Goal: Information Seeking & Learning: Compare options

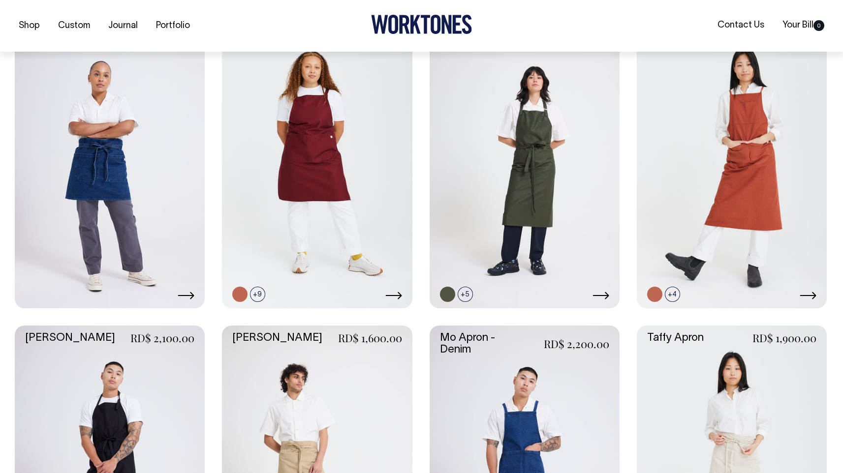
scroll to position [280, 0]
click at [812, 298] on icon at bounding box center [808, 295] width 17 height 8
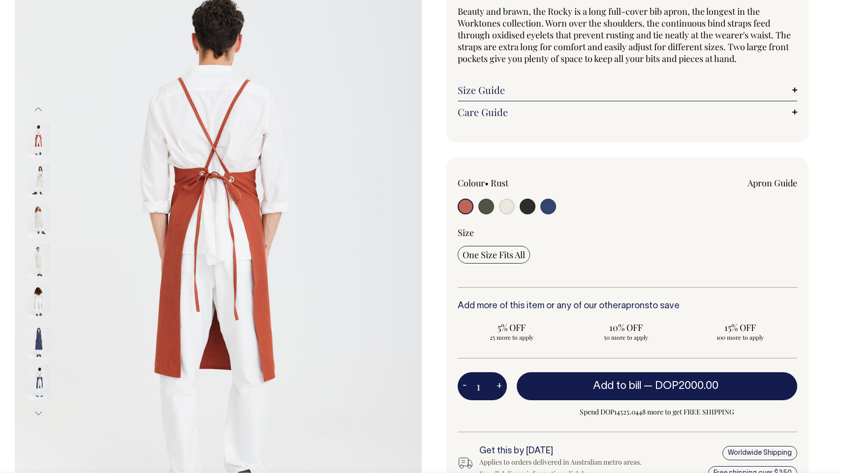
scroll to position [95, 0]
click at [528, 209] on input "radio" at bounding box center [528, 206] width 16 height 16
radio input "true"
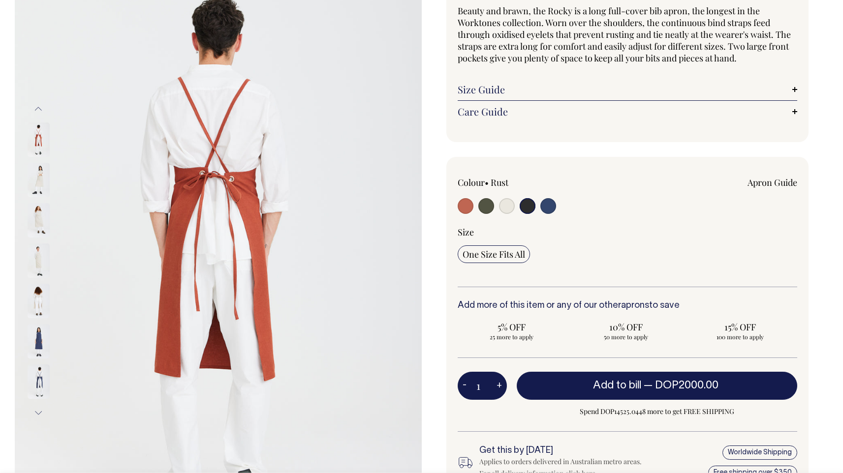
radio input "true"
select select "Charcoal"
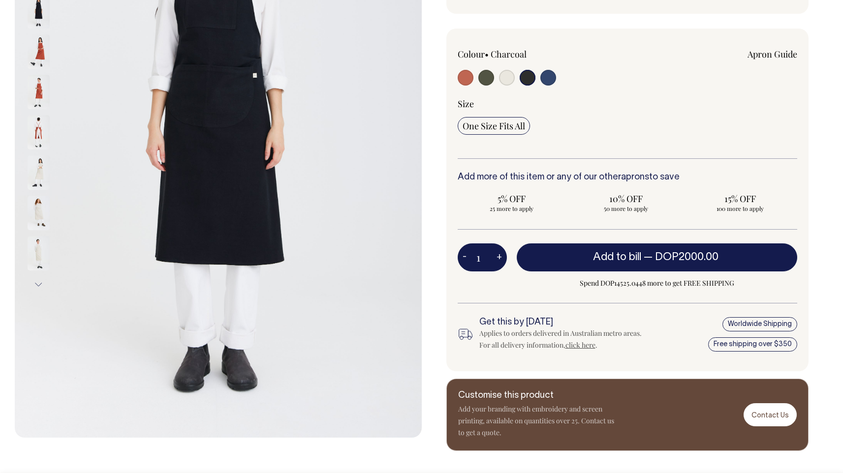
scroll to position [224, 0]
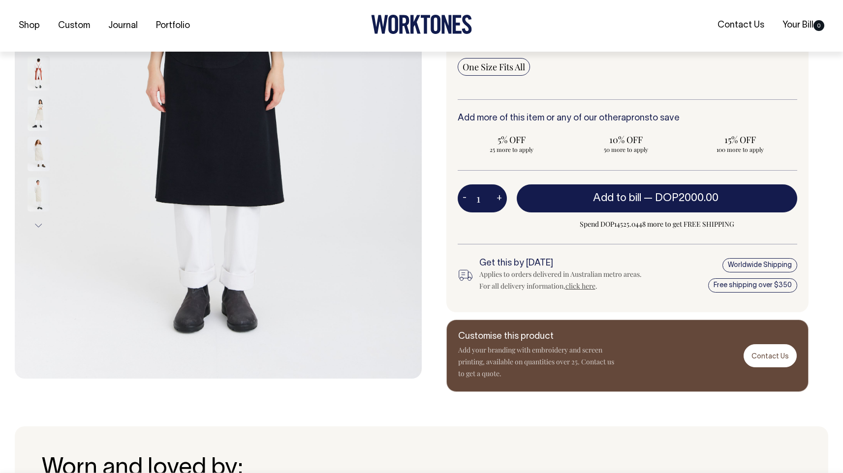
click at [623, 267] on h6 "Get this by [DATE]" at bounding box center [561, 264] width 164 height 10
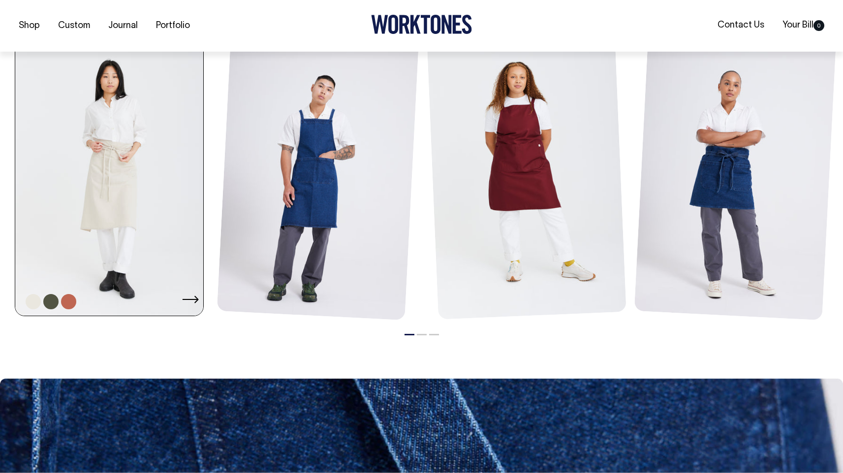
scroll to position [1153, 0]
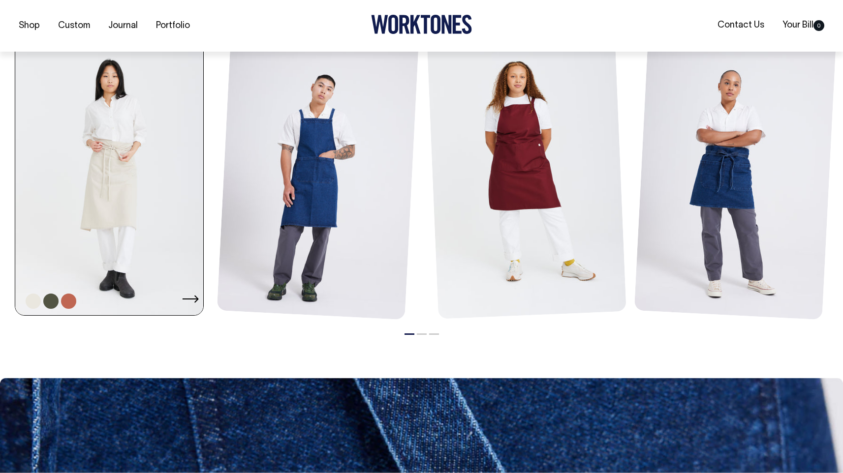
click at [100, 191] on link at bounding box center [112, 174] width 194 height 282
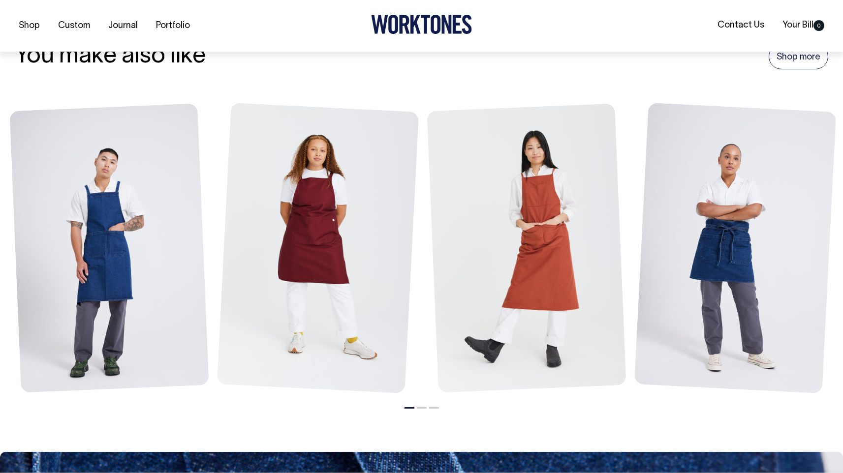
scroll to position [1102, 0]
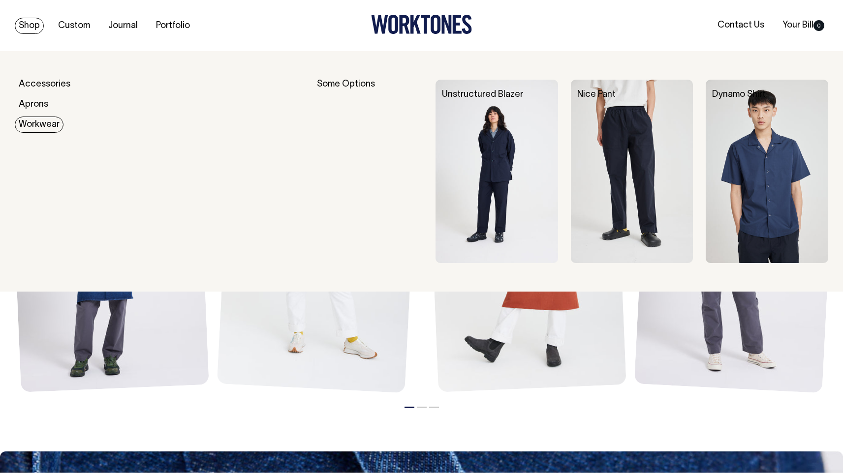
click at [647, 157] on img at bounding box center [632, 172] width 123 height 184
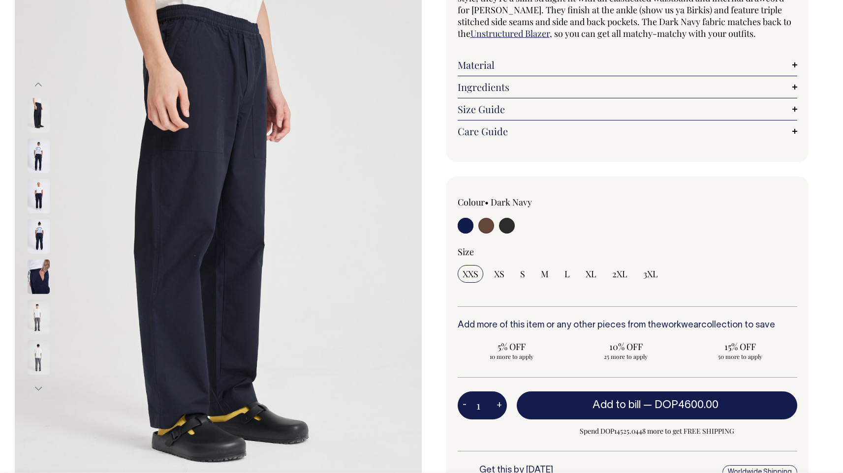
scroll to position [124, 0]
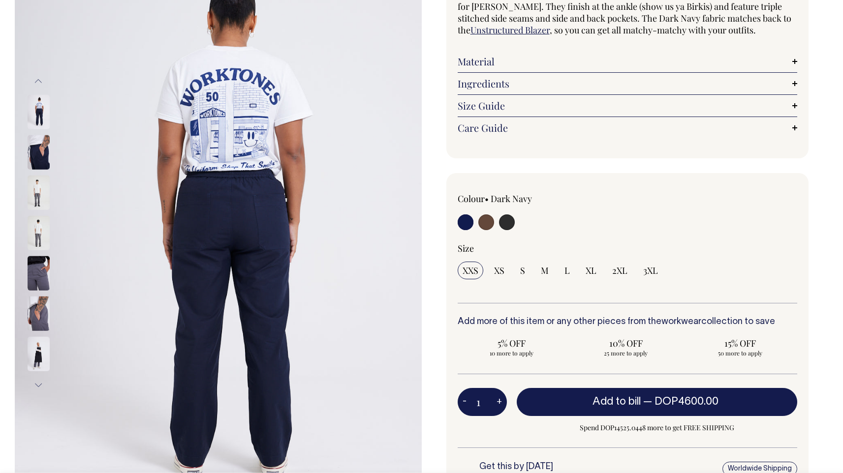
click at [505, 221] on input "radio" at bounding box center [507, 223] width 16 height 16
radio input "true"
select select "Charcoal"
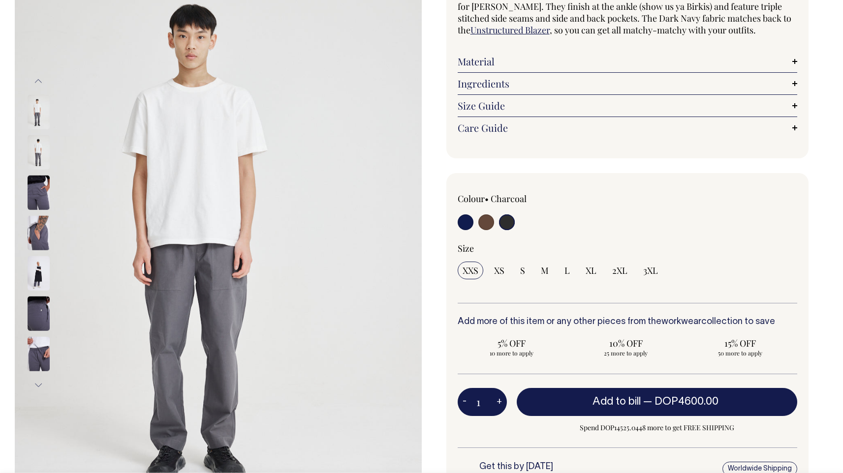
click at [509, 225] on input "radio" at bounding box center [507, 223] width 16 height 16
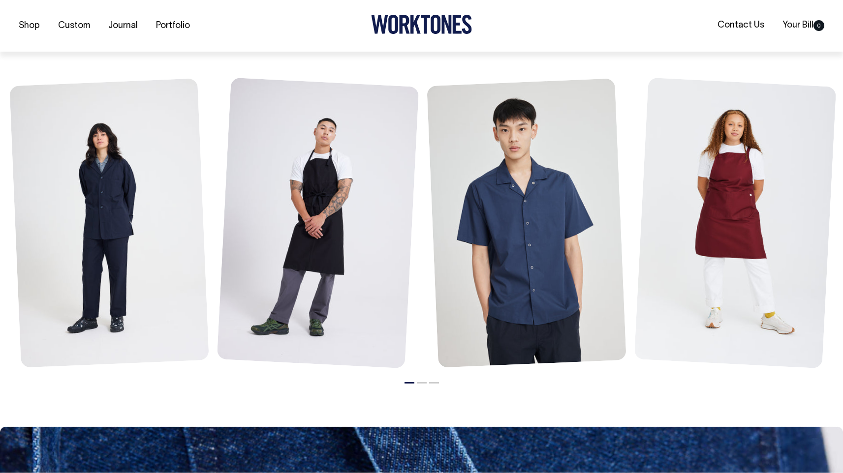
scroll to position [1149, 0]
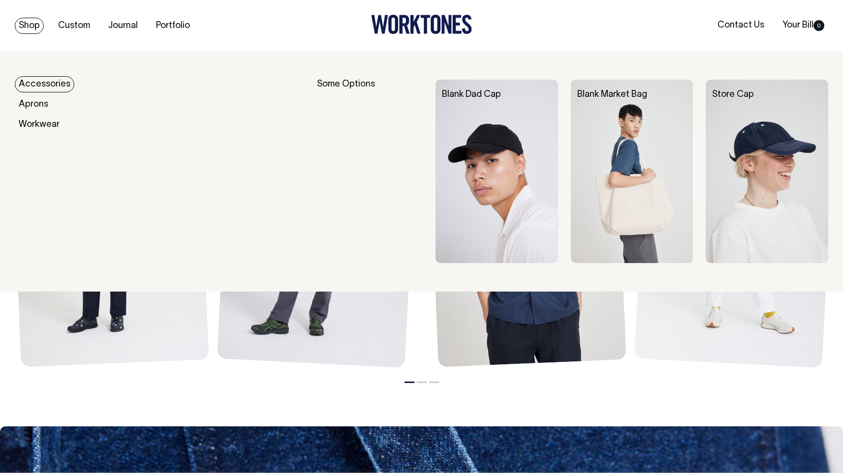
click at [648, 149] on img at bounding box center [632, 172] width 123 height 184
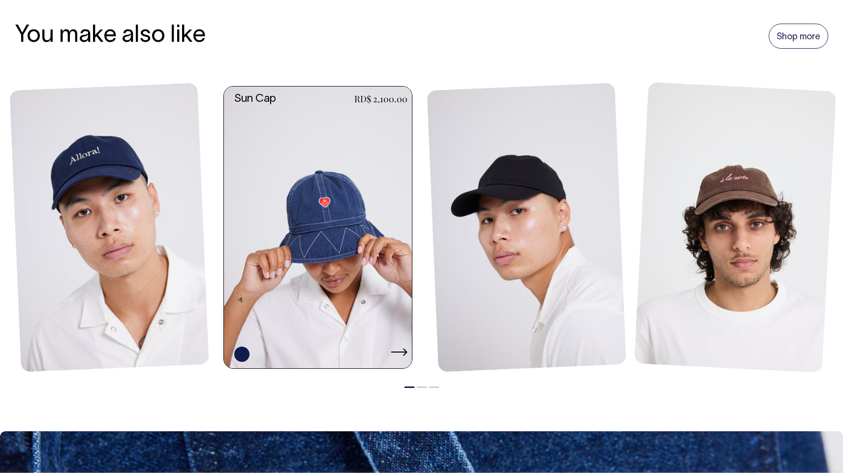
scroll to position [1087, 0]
click at [365, 225] on link at bounding box center [321, 228] width 194 height 282
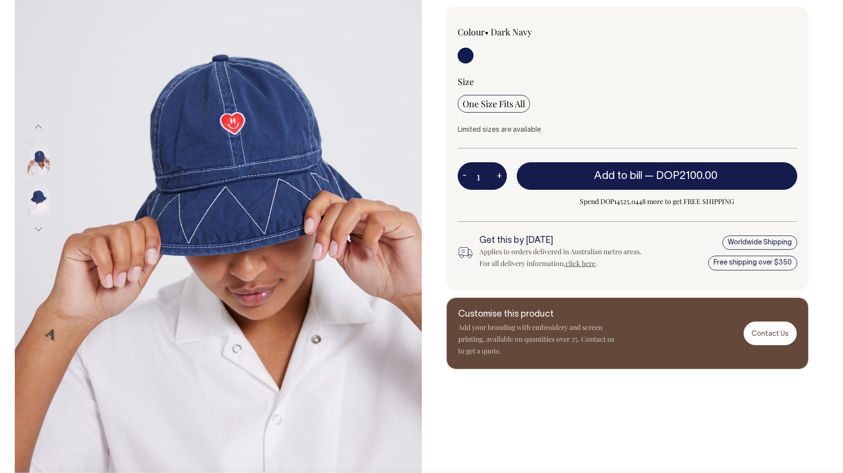
scroll to position [179, 0]
